Goal: Information Seeking & Learning: Compare options

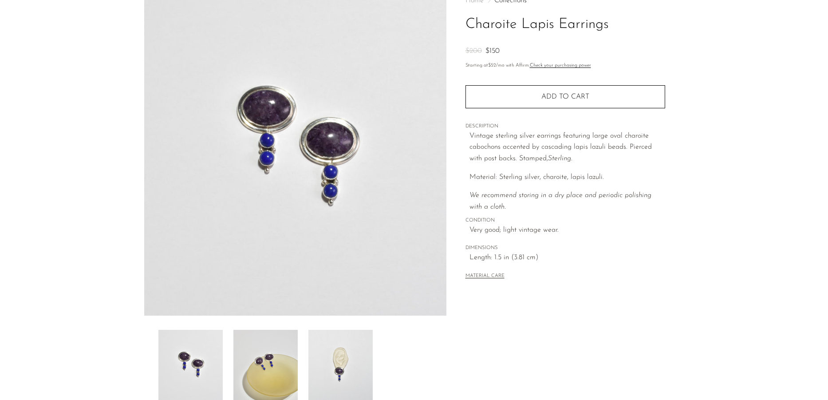
scroll to position [111, 0]
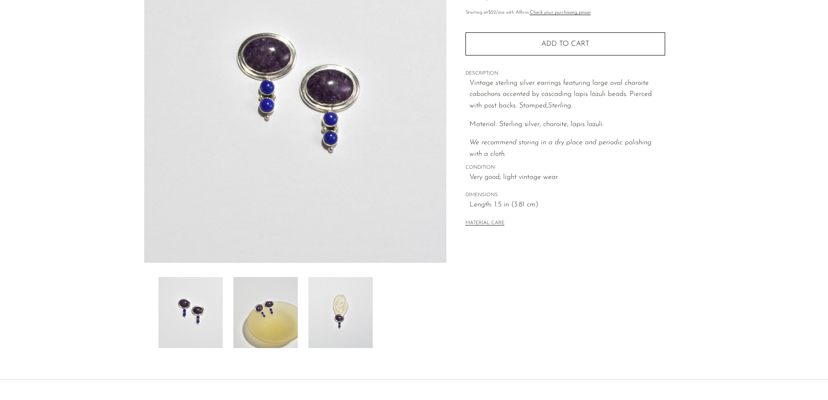
click at [295, 298] on img at bounding box center [265, 312] width 64 height 71
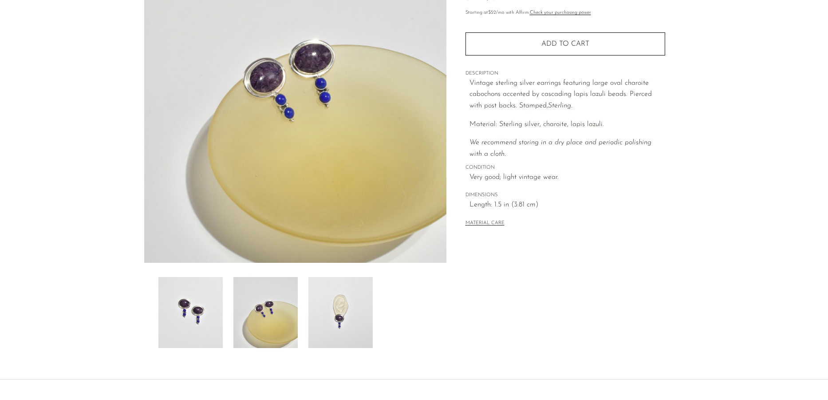
click at [341, 308] on img at bounding box center [340, 312] width 64 height 71
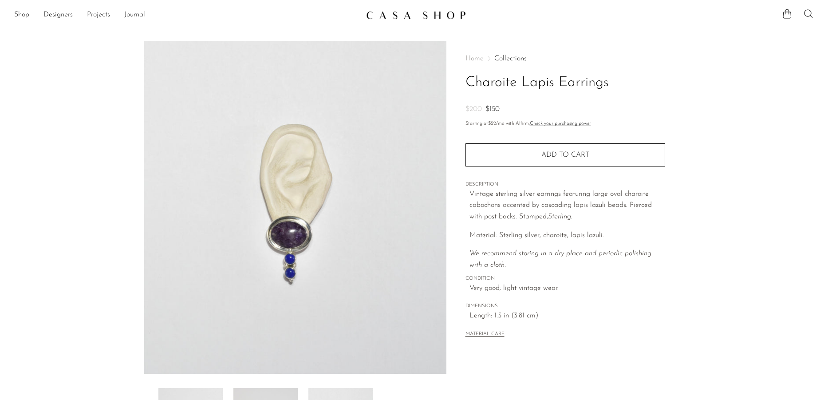
scroll to position [0, 0]
click at [24, 12] on link "Shop" at bounding box center [21, 15] width 15 height 12
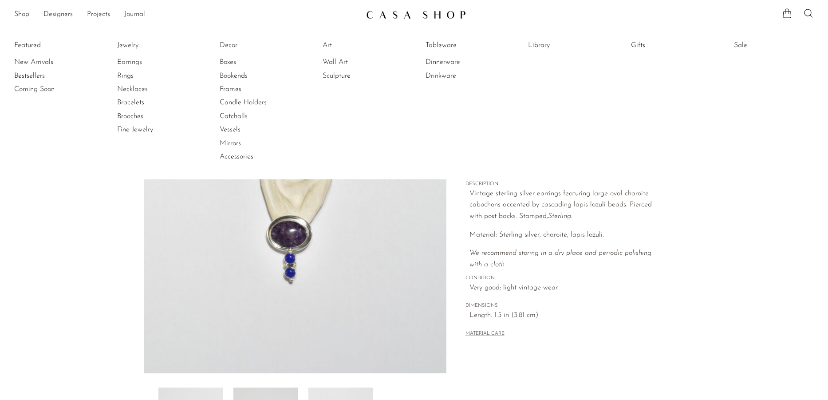
click at [128, 60] on link "Earrings" at bounding box center [150, 62] width 67 height 10
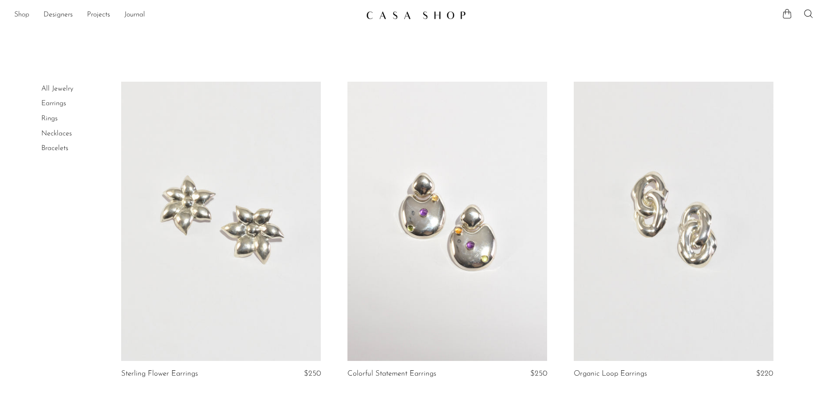
click at [16, 13] on link "Shop" at bounding box center [21, 15] width 15 height 12
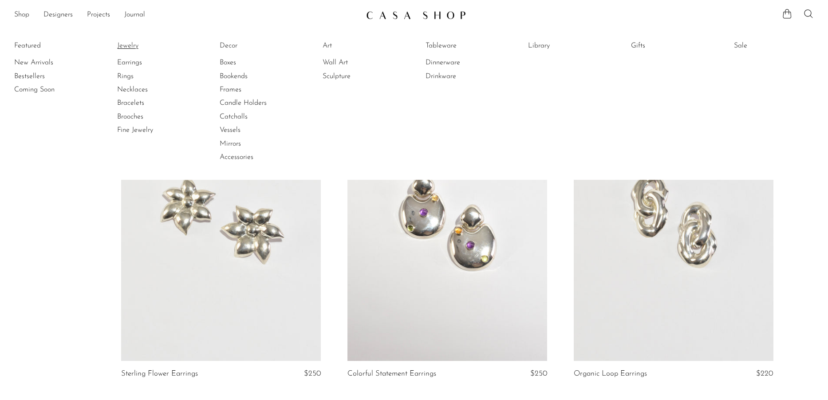
click at [126, 47] on link "Jewelry" at bounding box center [150, 46] width 67 height 10
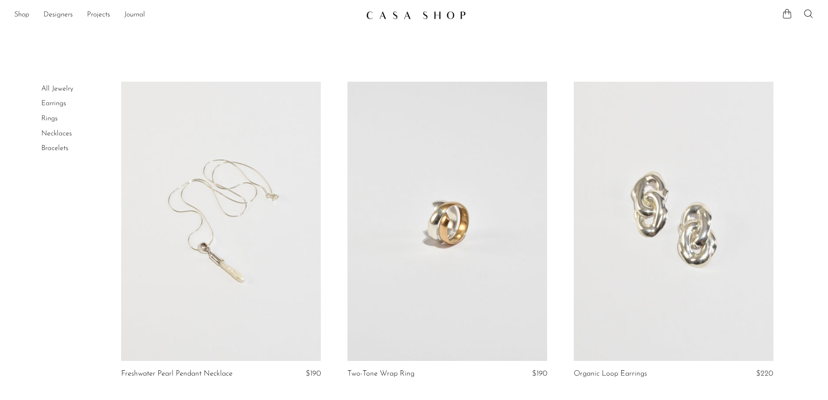
click at [461, 228] on link at bounding box center [447, 222] width 200 height 280
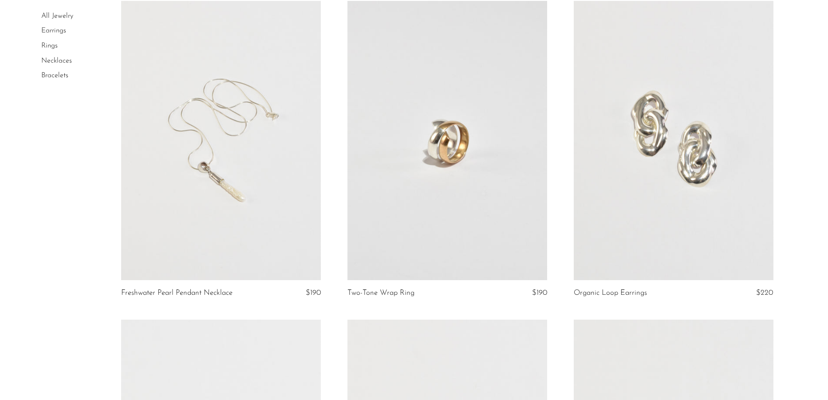
scroll to position [81, 0]
click at [249, 165] on link at bounding box center [221, 140] width 200 height 280
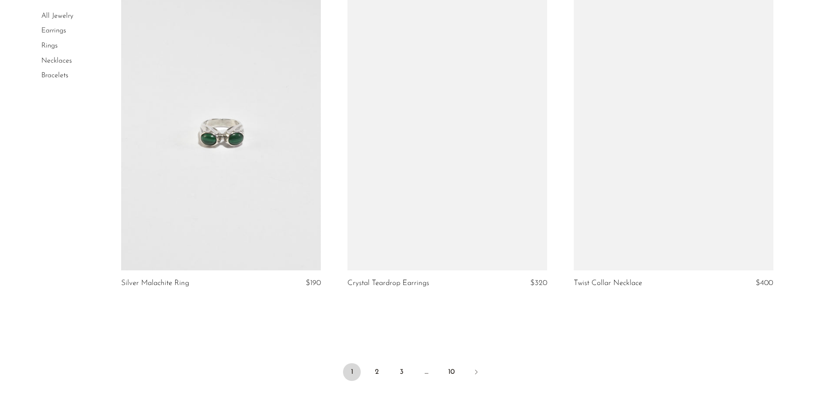
scroll to position [3325, 0]
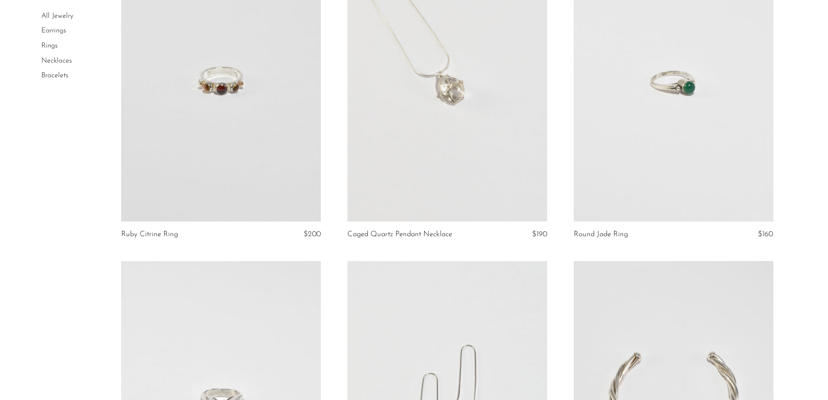
click at [640, 164] on link at bounding box center [674, 82] width 200 height 280
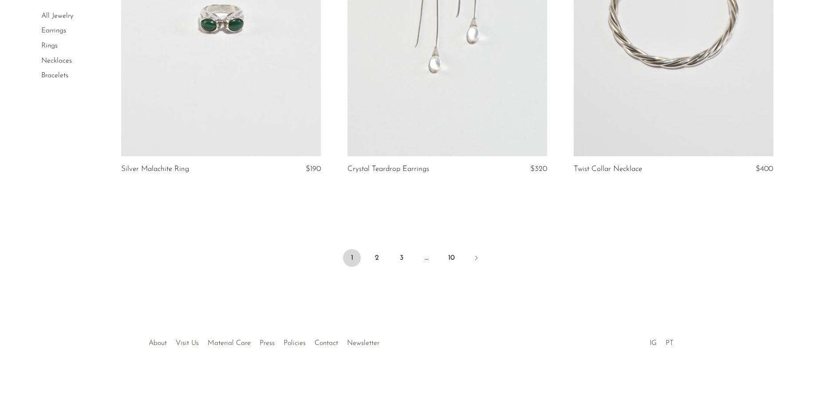
scroll to position [3709, 0]
click at [378, 257] on link "2" at bounding box center [377, 258] width 18 height 18
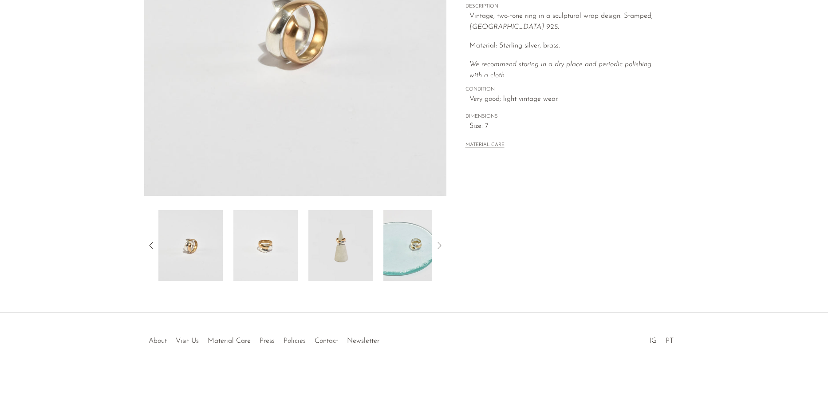
click at [405, 262] on img at bounding box center [415, 245] width 64 height 71
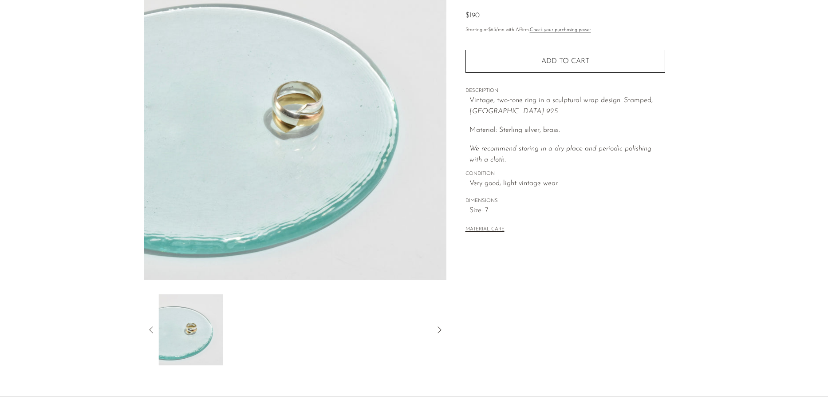
scroll to position [92, 0]
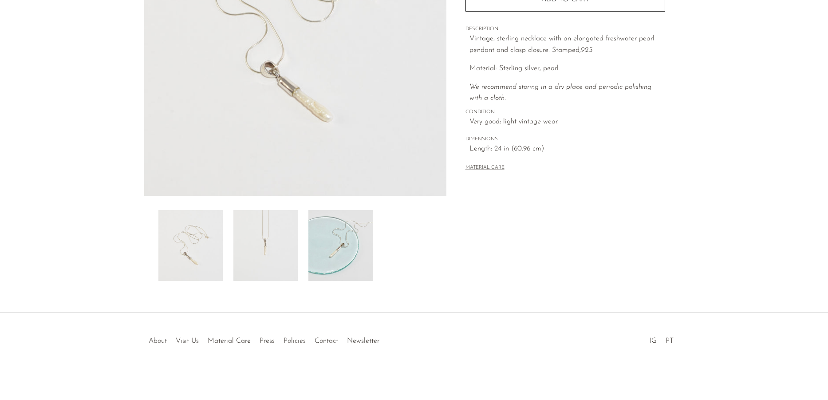
scroll to position [178, 0]
click at [335, 246] on img at bounding box center [340, 245] width 64 height 71
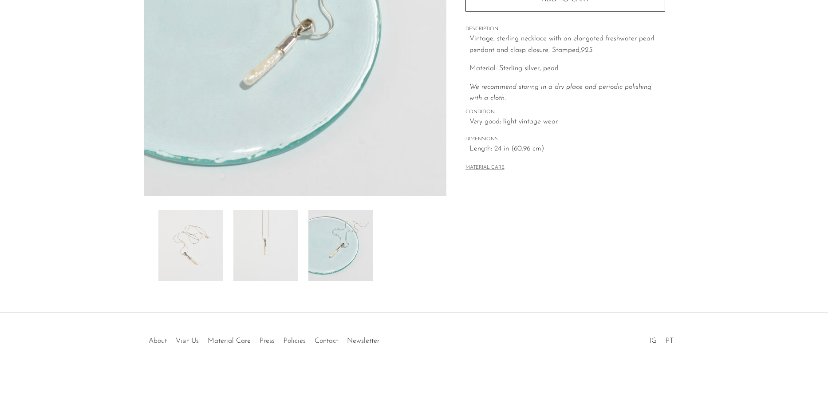
click at [261, 243] on img at bounding box center [265, 245] width 64 height 71
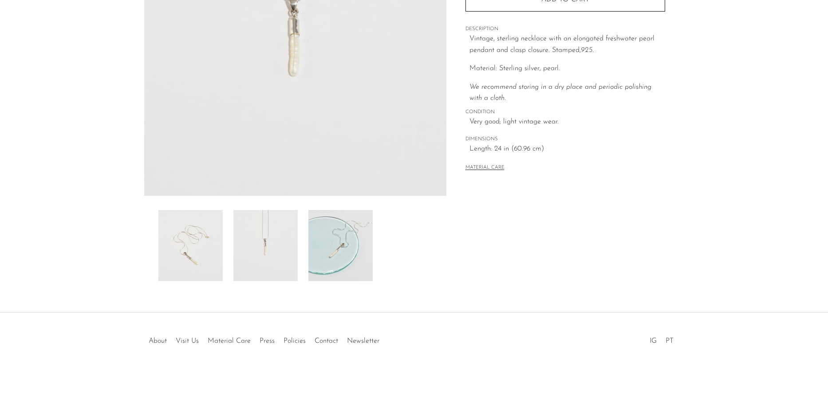
scroll to position [0, 0]
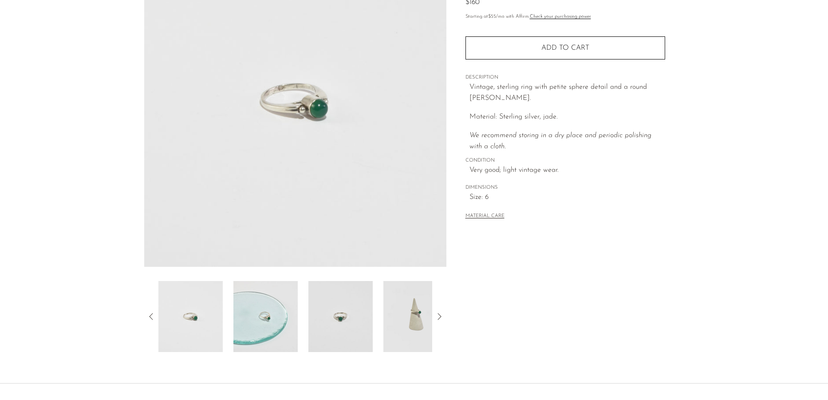
scroll to position [117, 0]
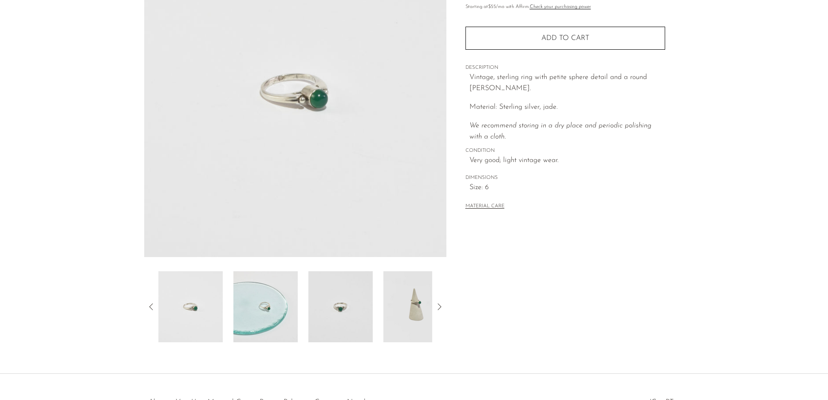
drag, startPoint x: 437, startPoint y: 296, endPoint x: 425, endPoint y: 298, distance: 11.2
click at [435, 297] on div at bounding box center [295, 306] width 302 height 71
click at [425, 298] on img at bounding box center [415, 306] width 64 height 71
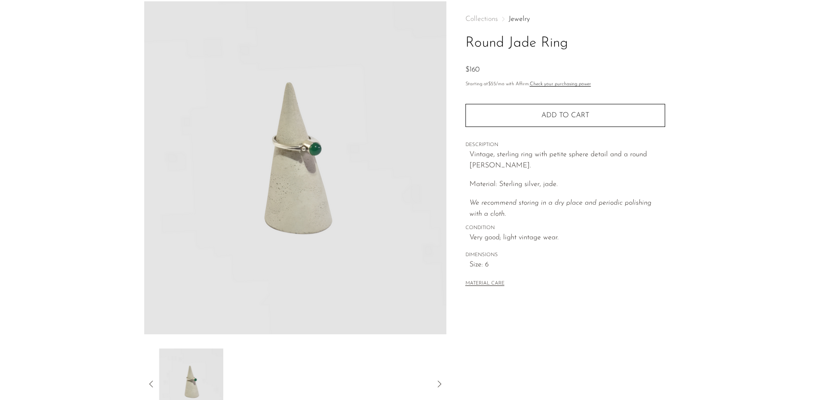
scroll to position [39, 0]
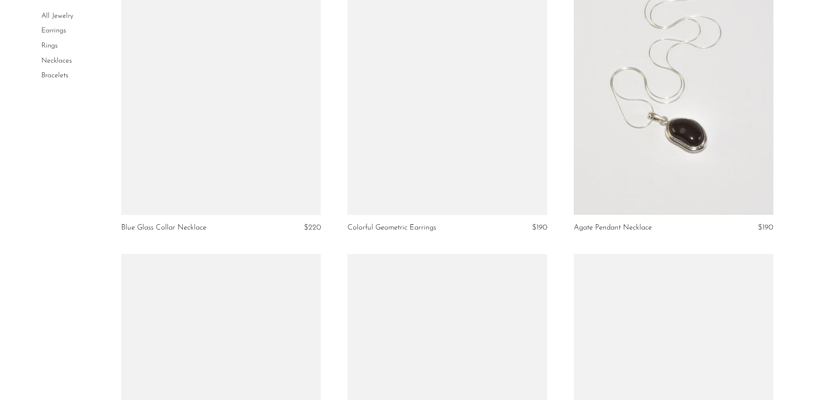
scroll to position [3006, 0]
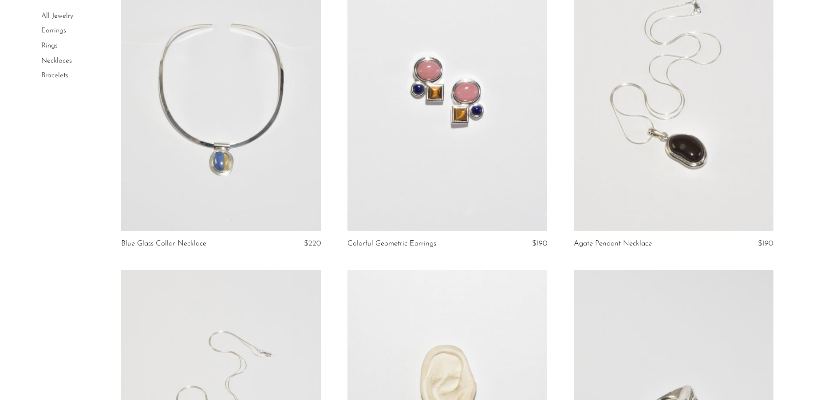
click at [458, 131] on link at bounding box center [447, 91] width 200 height 280
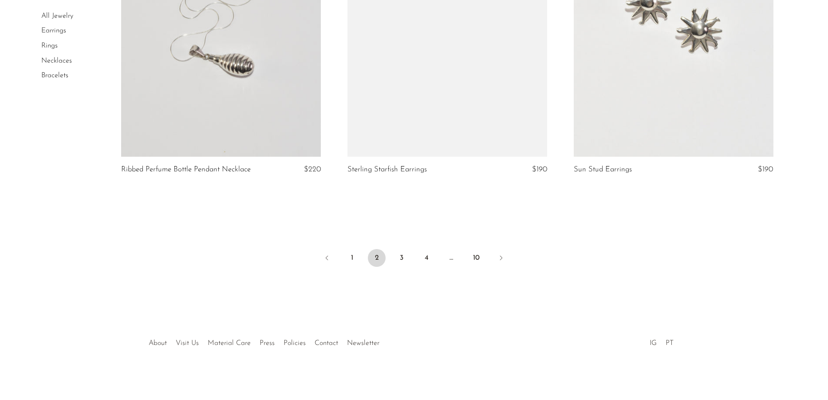
scroll to position [3717, 0]
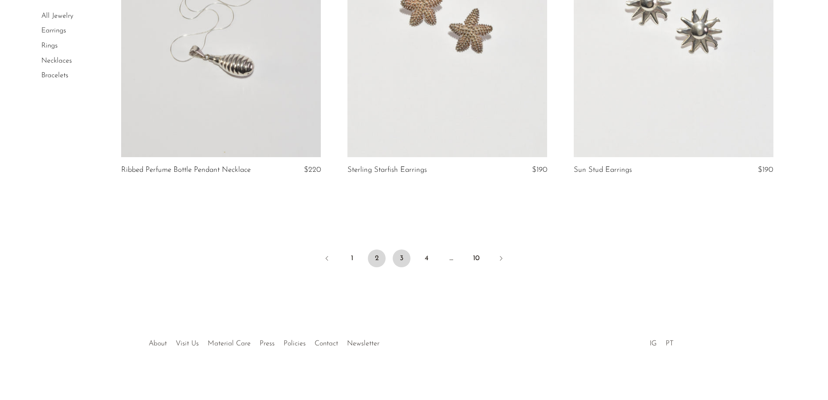
click at [404, 254] on link "3" at bounding box center [402, 258] width 18 height 18
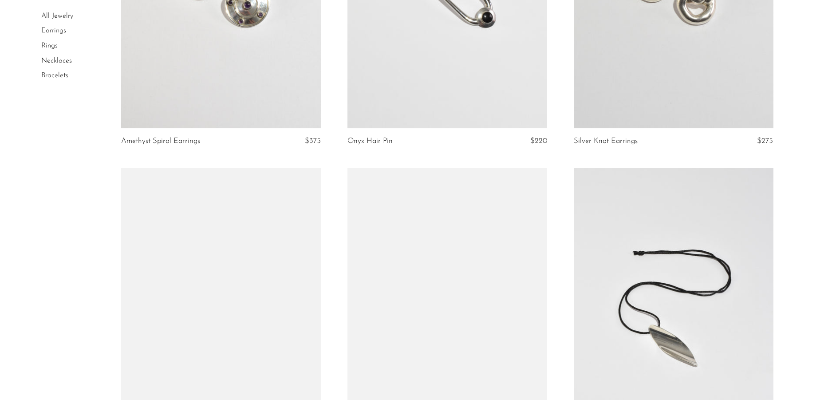
scroll to position [1852, 0]
